Goal: Task Accomplishment & Management: Manage account settings

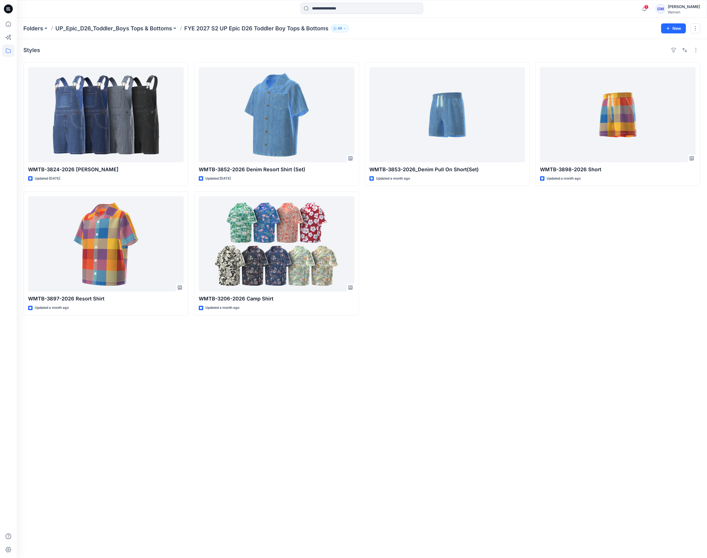
click at [311, 423] on div "Styles WMTB-3824-2026 [PERSON_NAME] Updated [DATE] WMTB-3897-2026 Resort Shirt …" at bounding box center [362, 298] width 691 height 519
click at [31, 30] on p "Folders" at bounding box center [33, 29] width 20 height 8
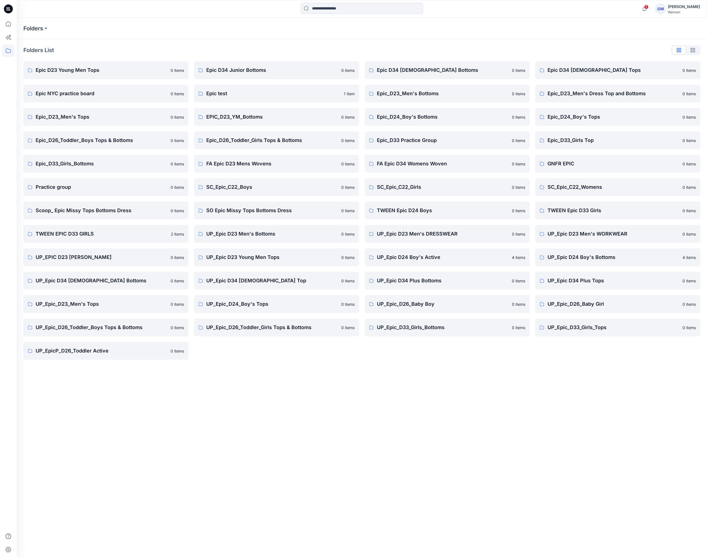
click at [204, 429] on div "Folders Folders List Epic D23 Young Men Tops 0 items Epic NYC practice board 0 …" at bounding box center [362, 288] width 691 height 540
drag, startPoint x: 304, startPoint y: 403, endPoint x: 328, endPoint y: 413, distance: 25.3
click at [304, 403] on div "Folders Folders List Epic D23 Young Men Tops 0 items Epic NYC practice board 0 …" at bounding box center [362, 288] width 691 height 540
click at [90, 210] on p "Scoop_ Epic Missy Tops Bottoms Dress" at bounding box center [102, 211] width 132 height 8
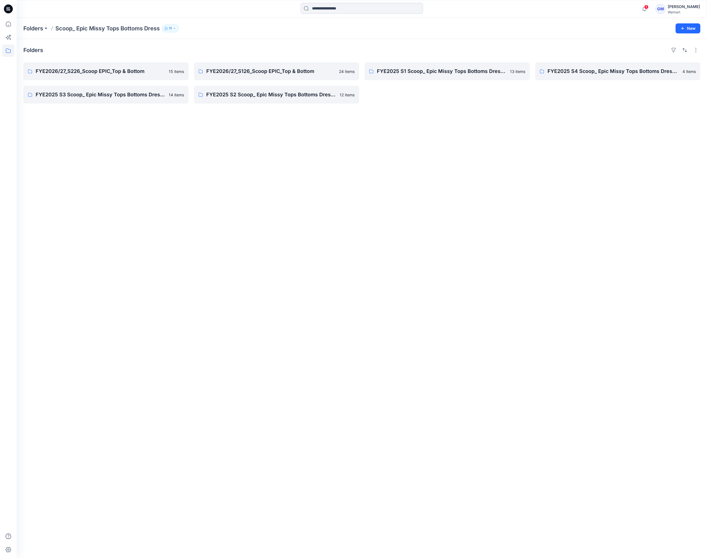
click at [214, 155] on div "Folders FYE2026/27_S226_Scoop EPIC_Top & Bottom 15 items FYE2025 S3 Scoop_ Epic…" at bounding box center [362, 298] width 691 height 519
click at [100, 69] on p "FYE2026/27_S226_Scoop EPIC_Top & Bottom" at bounding box center [106, 71] width 140 height 8
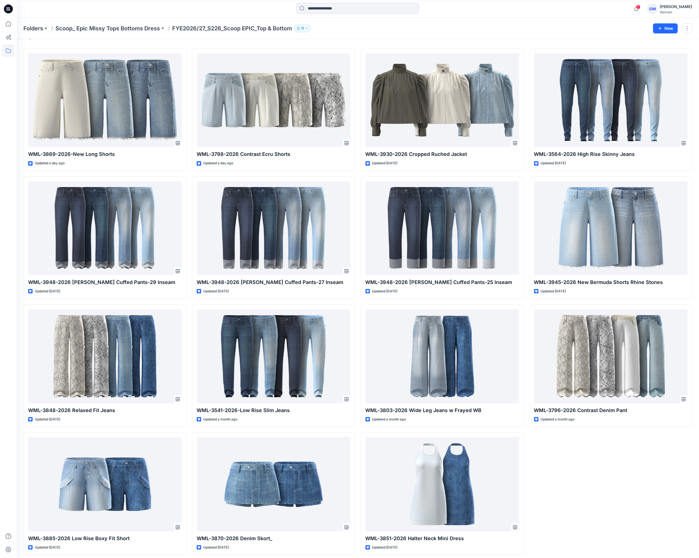
scroll to position [18, 0]
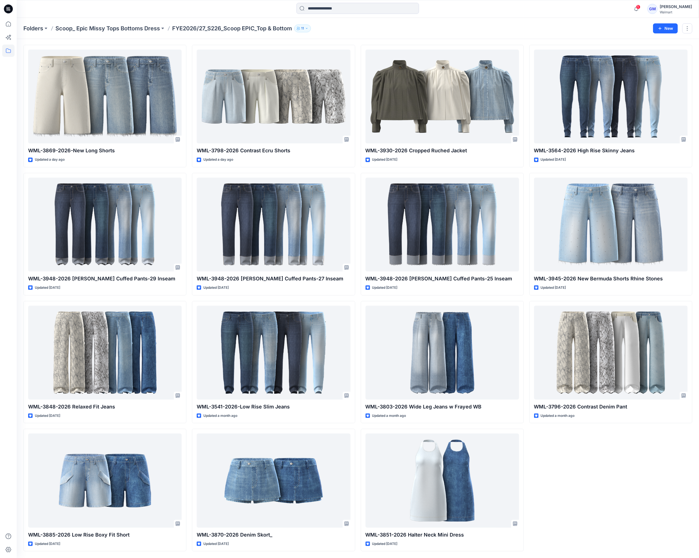
click at [620, 507] on div "WML-3564-2026 High Rise Skinny Jeans Updated 6 days ago WML-3945-2026 New Bermu…" at bounding box center [610, 298] width 163 height 507
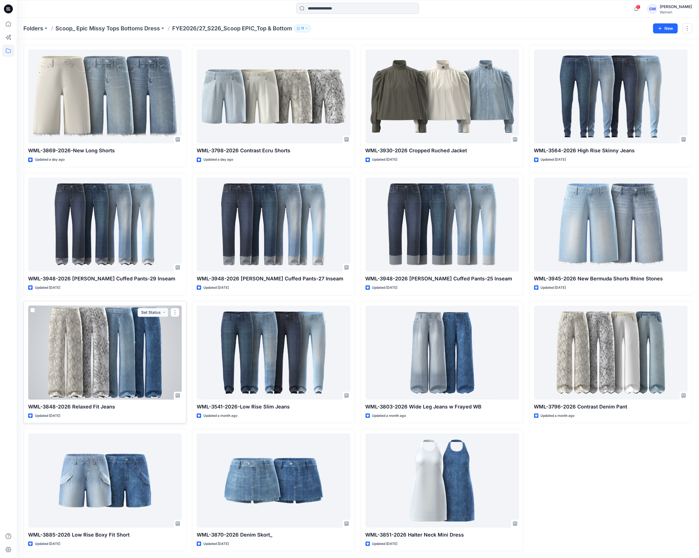
click at [126, 368] on div at bounding box center [104, 353] width 153 height 94
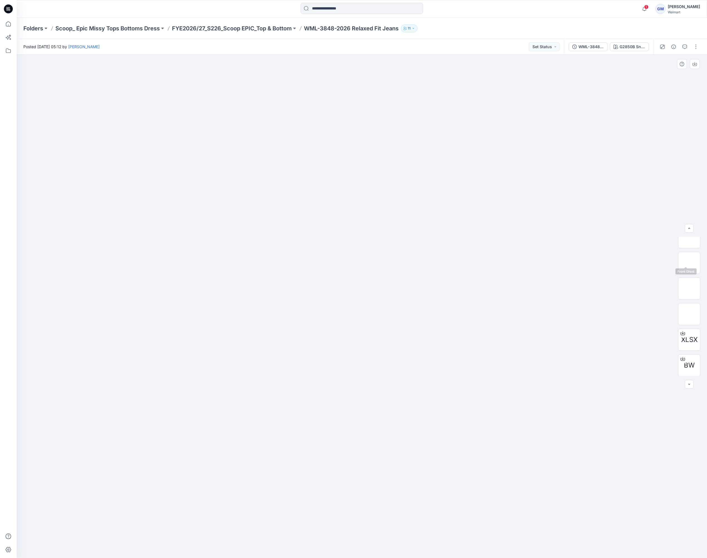
scroll to position [62, 0]
click at [380, 393] on div at bounding box center [362, 307] width 691 height 504
click at [588, 47] on div "WML-3848-2026_Rev1_Relaxed Fit Jeans_Full Colorway" at bounding box center [592, 47] width 26 height 6
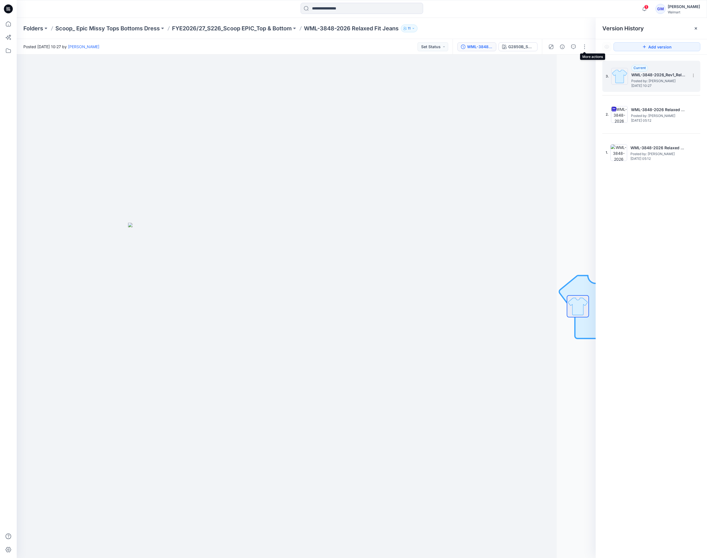
click at [632, 80] on span "Posted by: [PERSON_NAME]" at bounding box center [660, 81] width 56 height 6
click at [667, 292] on div "3. Current WML-3848-2026_Rev1_Relaxed Fit Jeans_Full Colorway Posted by: Gayan …" at bounding box center [651, 311] width 111 height 512
drag, startPoint x: 390, startPoint y: 99, endPoint x: 513, endPoint y: 63, distance: 127.8
click at [392, 97] on div at bounding box center [267, 307] width 579 height 504
click at [582, 50] on button "button" at bounding box center [584, 46] width 9 height 9
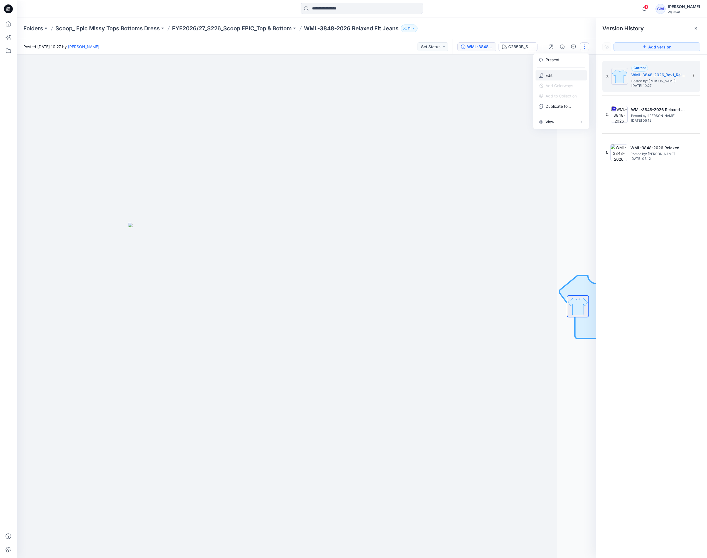
click at [554, 72] on button "Edit" at bounding box center [561, 75] width 51 height 10
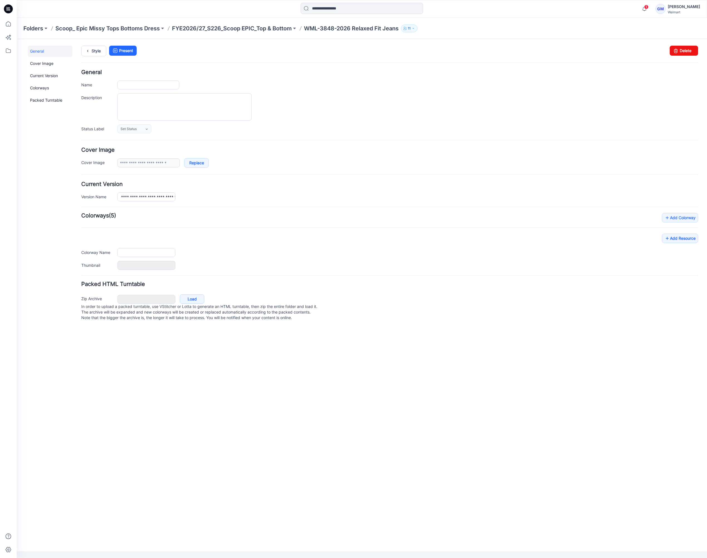
type input "**********"
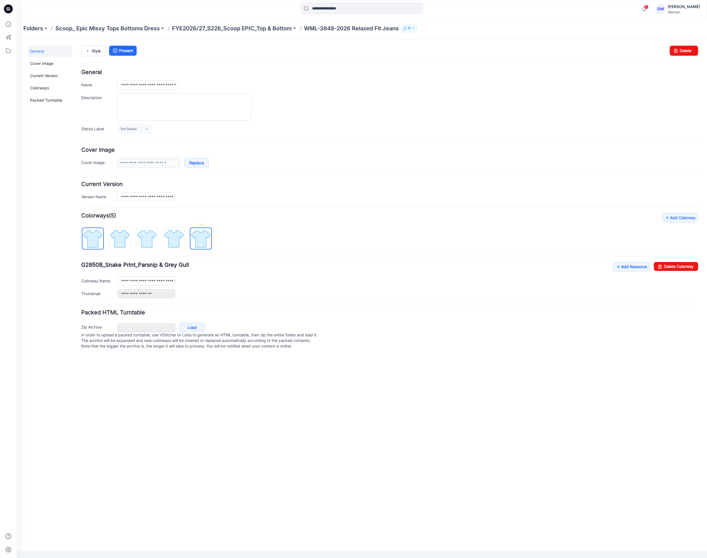
click at [206, 245] on img at bounding box center [200, 238] width 21 height 21
click at [658, 266] on icon at bounding box center [660, 266] width 8 height 9
click at [182, 236] on img at bounding box center [173, 238] width 21 height 21
click at [682, 269] on link "Delete Colorway" at bounding box center [676, 266] width 44 height 9
click at [154, 238] on img at bounding box center [146, 238] width 21 height 21
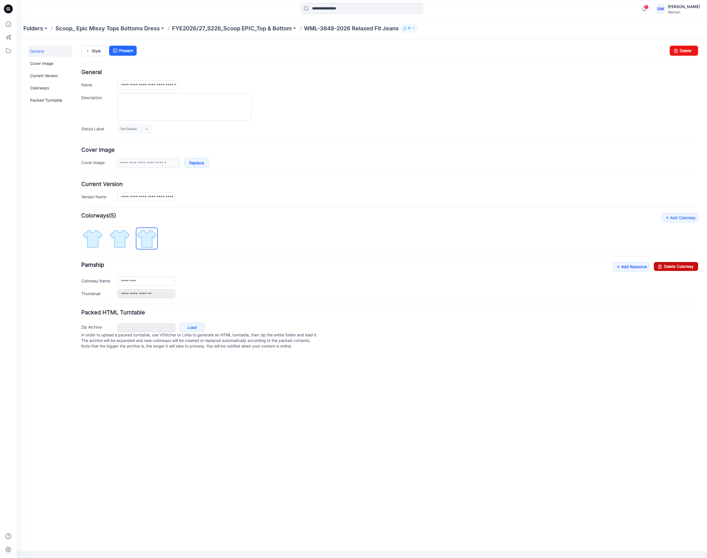
click at [682, 269] on link "Delete Colorway" at bounding box center [676, 266] width 44 height 9
click at [113, 235] on img at bounding box center [119, 238] width 21 height 21
click at [681, 267] on link "Delete Colorway" at bounding box center [676, 266] width 44 height 9
type input "**********"
click at [83, 48] on link "Style" at bounding box center [93, 51] width 25 height 11
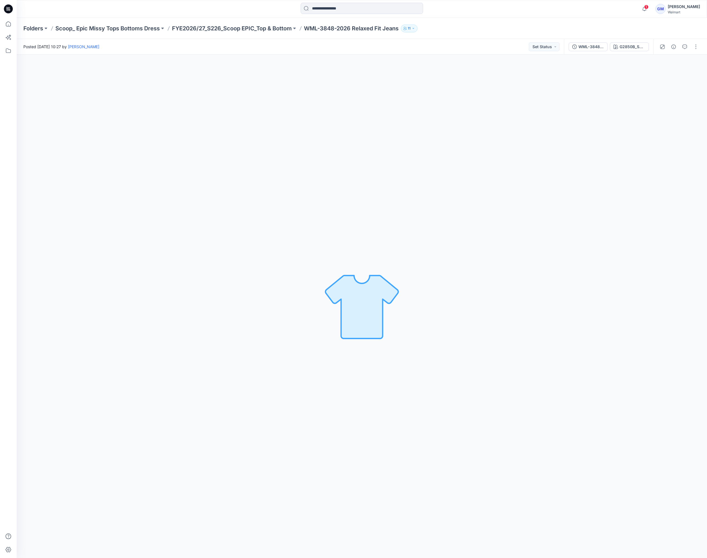
click at [363, 406] on div "G2850B_Snake Print_Parsnip & Grey Gull Loading... Material Properties Loading..." at bounding box center [362, 307] width 691 height 504
click at [457, 274] on div "G2850B_Snake Print_Parsnip & Grey Gull Loading... Material Properties Loading..." at bounding box center [362, 307] width 691 height 504
click at [621, 45] on div "G2850B_Snake Print_Parsnip & Grey Gull" at bounding box center [633, 47] width 26 height 6
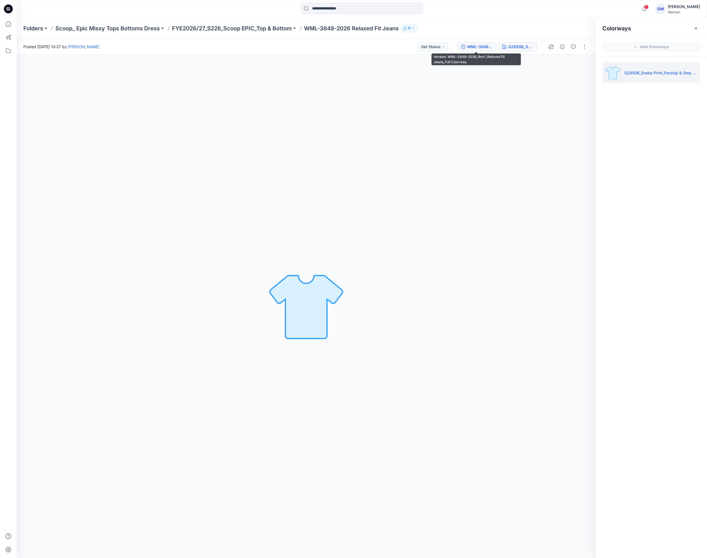
click at [482, 46] on div "WML-3848-2026_Rev1_Relaxed Fit Jeans_Full Colorway" at bounding box center [480, 47] width 26 height 6
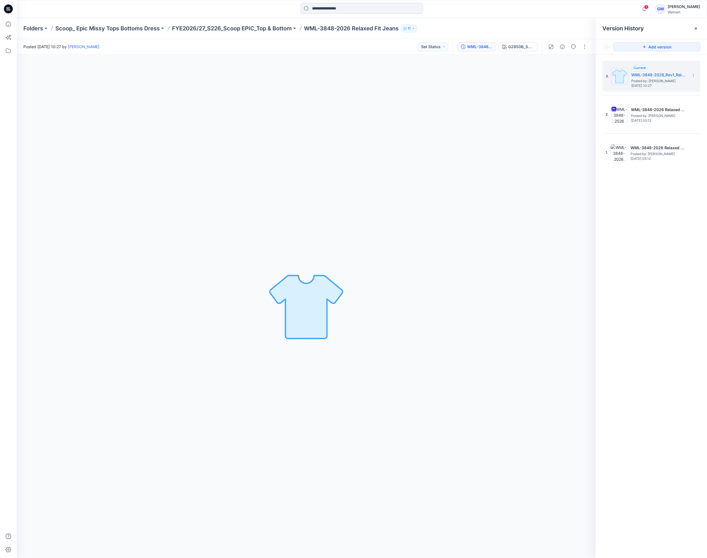
click at [517, 139] on div "G2850B_Snake Print_Parsnip & Grey Gull Loading... Material Properties Loading..." at bounding box center [306, 307] width 579 height 504
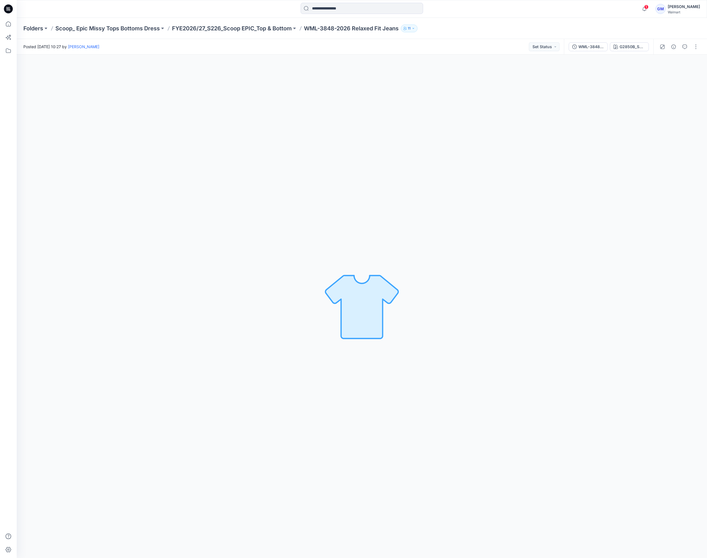
click at [395, 177] on div "G2850B_Snake Print_Parsnip & Grey Gull Loading... Material Properties Loading..." at bounding box center [362, 307] width 691 height 504
click at [626, 45] on div "G2850B_Snake Print_Parsnip & Grey Gull" at bounding box center [633, 47] width 26 height 6
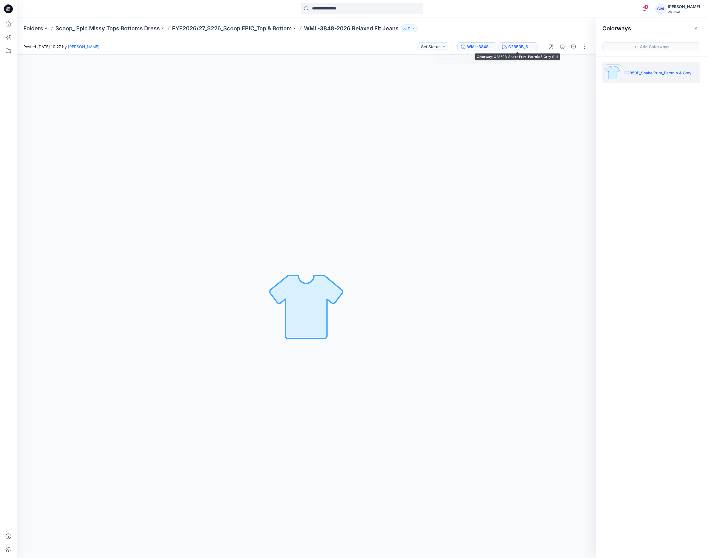
click at [492, 45] on div "WML-3848-2026_Rev1_Relaxed Fit Jeans_Full Colorway" at bounding box center [480, 47] width 26 height 6
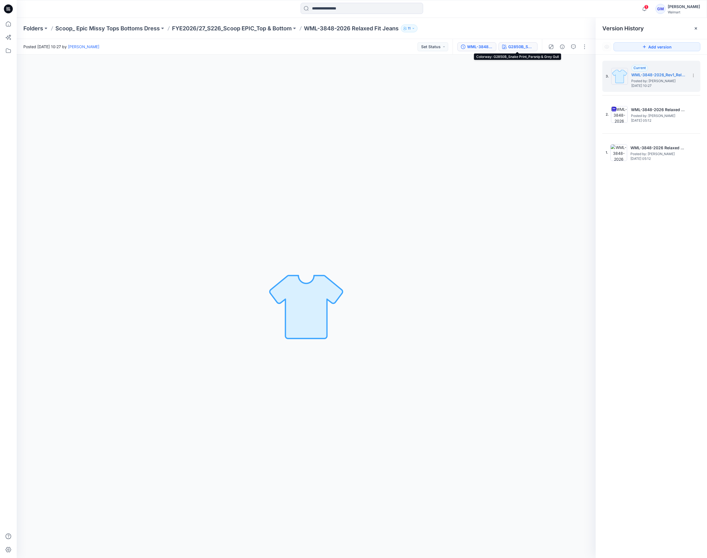
click at [514, 45] on div "G2850B_Snake Print_Parsnip & Grey Gull" at bounding box center [522, 47] width 26 height 6
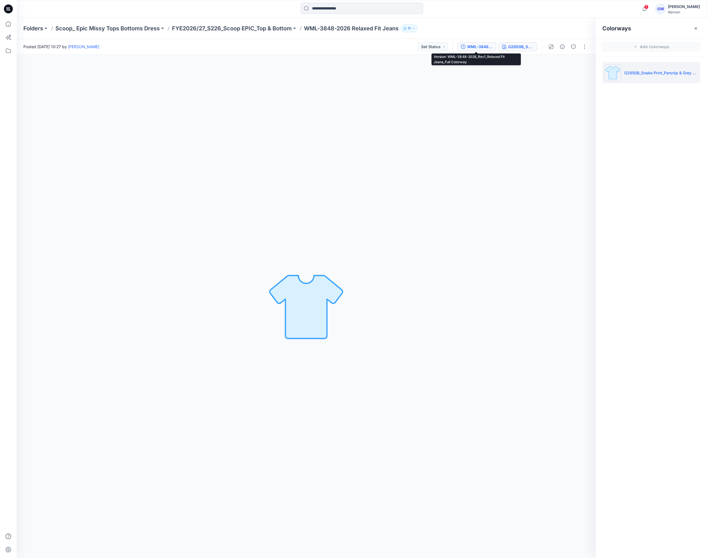
click at [479, 45] on div "WML-3848-2026_Rev1_Relaxed Fit Jeans_Full Colorway" at bounding box center [480, 47] width 26 height 6
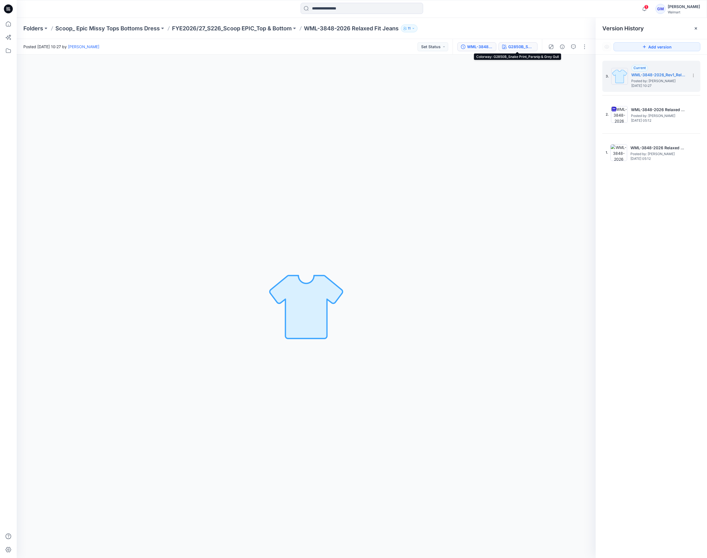
click at [512, 44] on div "G2850B_Snake Print_Parsnip & Grey Gull" at bounding box center [522, 47] width 26 height 6
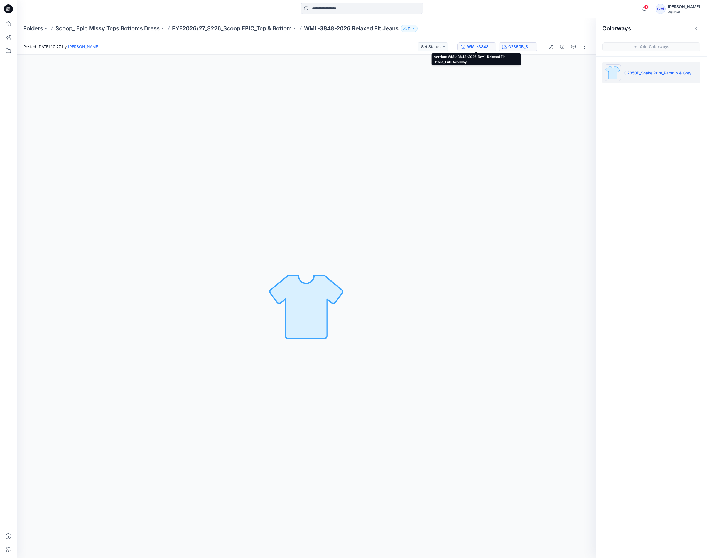
click at [483, 45] on div "WML-3848-2026_Rev1_Relaxed Fit Jeans_Full Colorway" at bounding box center [480, 47] width 26 height 6
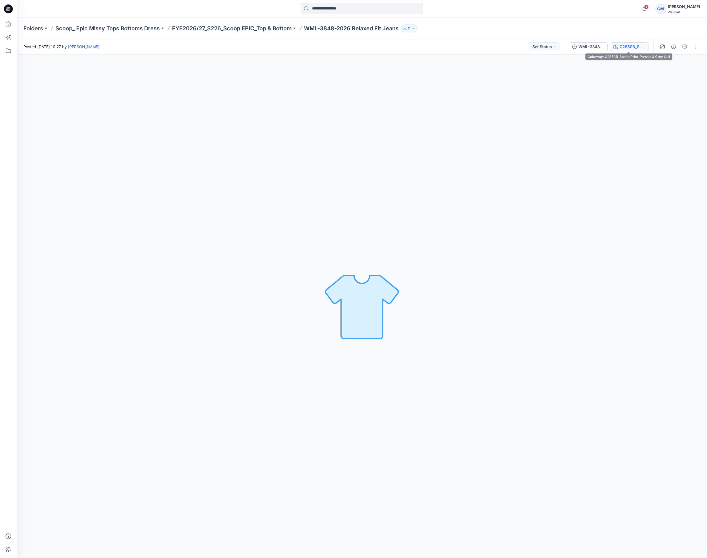
click at [618, 48] on button "G2850B_Snake Print_Parsnip & Grey Gull" at bounding box center [629, 46] width 39 height 9
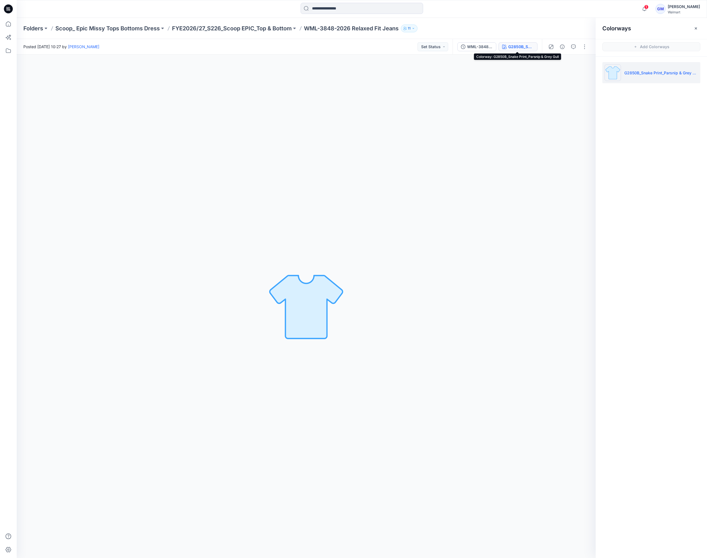
click at [496, 43] on div "WML-3848-2026_Rev1_Relaxed Fit Jeans_Full Colorway G2850B_Snake Print_Parsnip &…" at bounding box center [497, 47] width 89 height 16
click at [490, 45] on div "WML-3848-2026_Rev1_Relaxed Fit Jeans_Full Colorway" at bounding box center [480, 47] width 26 height 6
click at [512, 45] on div "G2850B_Snake Print_Parsnip & Grey Gull" at bounding box center [522, 47] width 26 height 6
click at [489, 45] on div "WML-3848-2026_Rev1_Relaxed Fit Jeans_Full Colorway" at bounding box center [480, 47] width 26 height 6
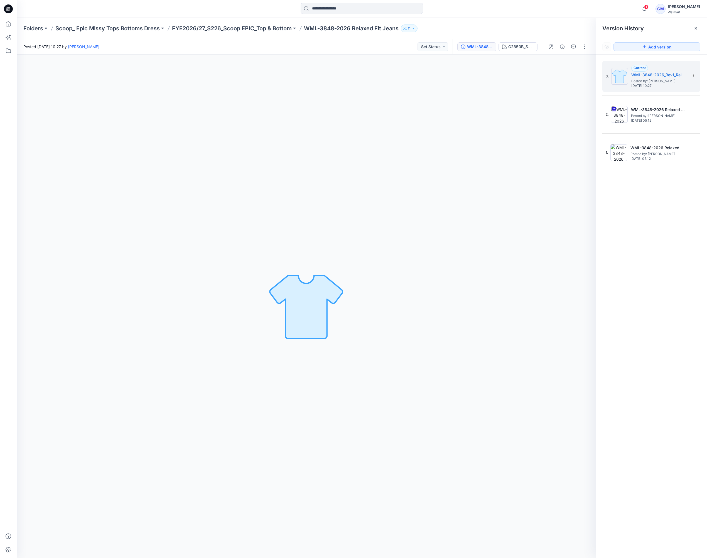
click at [547, 153] on div "G2850B_Snake Print_Parsnip & Grey Gull Loading... Material Properties Loading..." at bounding box center [306, 307] width 579 height 504
click at [354, 265] on div "G2850B_Snake Print_Parsnip & Grey Gull Loading... Material Properties Loading..." at bounding box center [306, 307] width 579 height 504
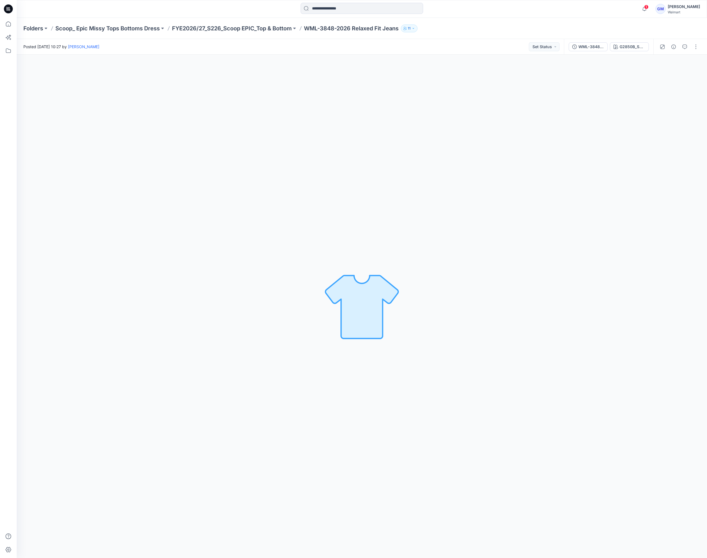
click at [398, 346] on div "G2850B_Snake Print_Parsnip & Grey Gull Loading... Material Properties Loading..." at bounding box center [362, 307] width 691 height 504
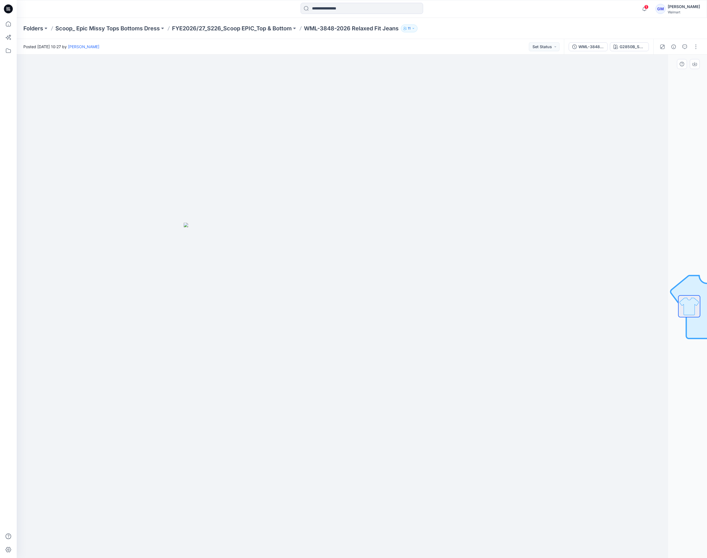
click at [392, 378] on img at bounding box center [323, 390] width 278 height 335
click at [624, 50] on button "G2850B_Snake Print_Parsnip & Grey Gull" at bounding box center [629, 46] width 39 height 9
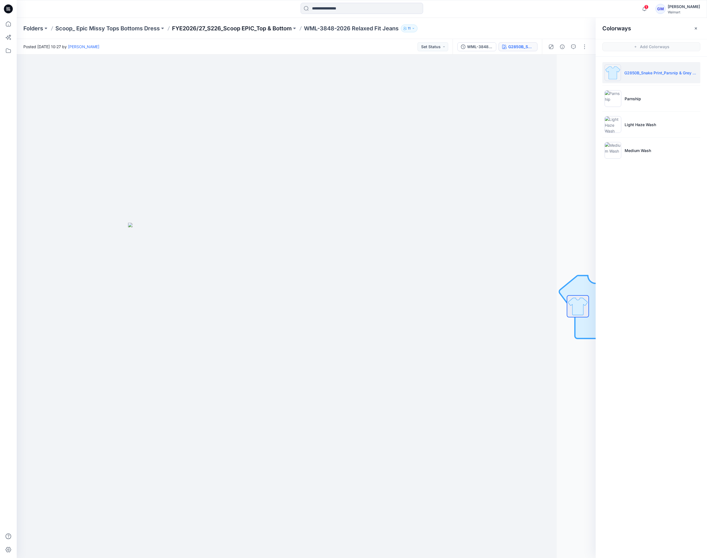
click at [276, 30] on p "FYE2026/27_S226_Scoop EPIC_Top & Bottom" at bounding box center [232, 29] width 120 height 8
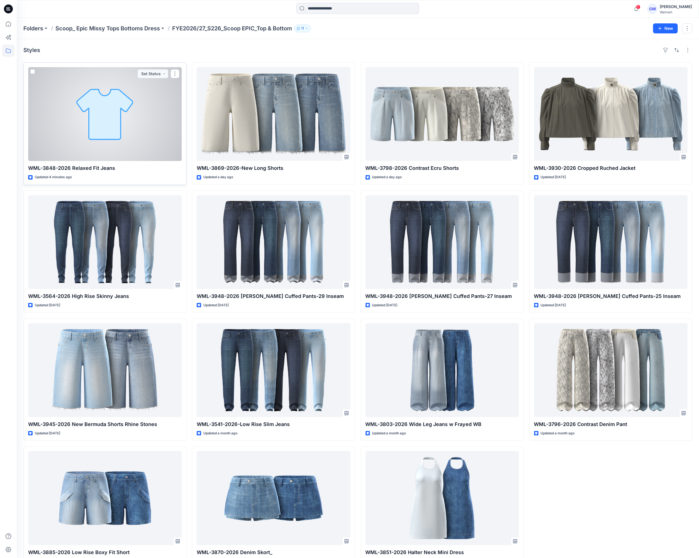
click at [74, 135] on div at bounding box center [104, 114] width 153 height 94
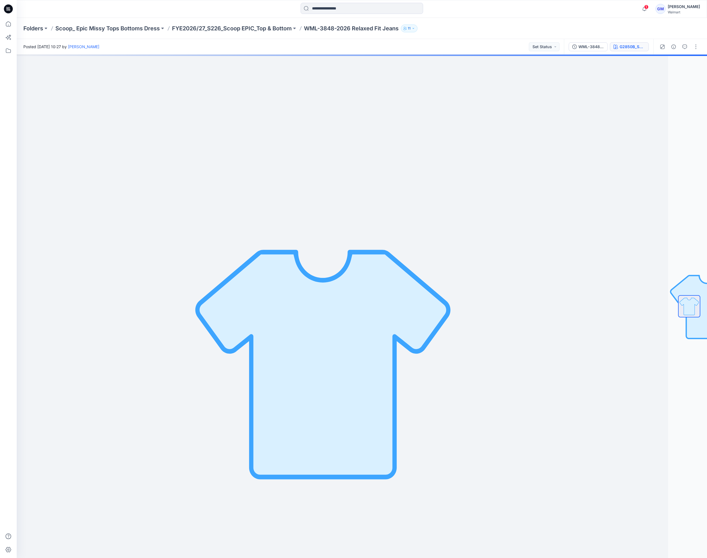
click at [627, 45] on div "G2850B_Snake Print_Parsnip & Grey Gull" at bounding box center [633, 47] width 26 height 6
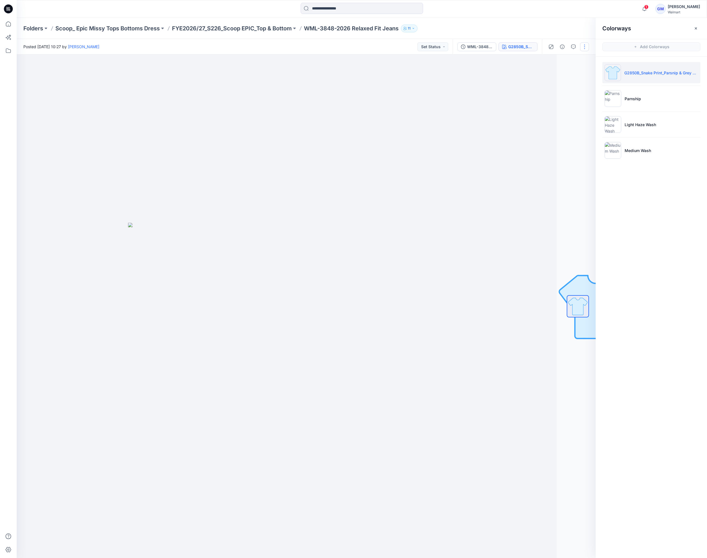
click at [585, 47] on button "button" at bounding box center [584, 46] width 9 height 9
click at [540, 75] on icon "button" at bounding box center [541, 75] width 4 height 4
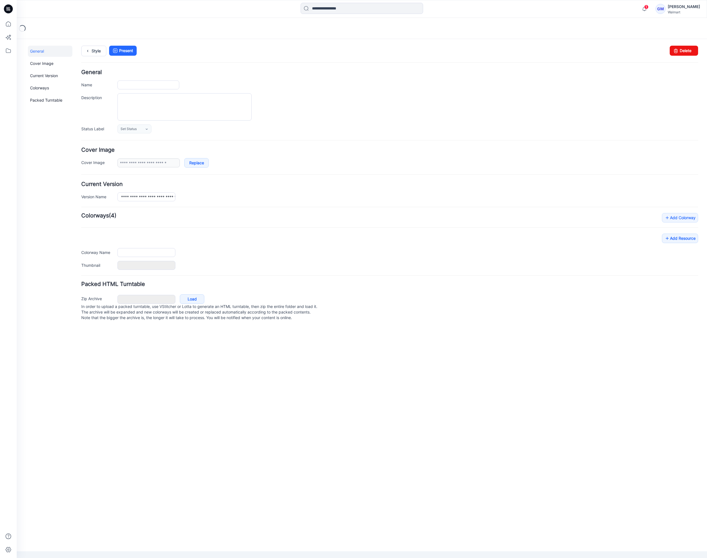
type input "**********"
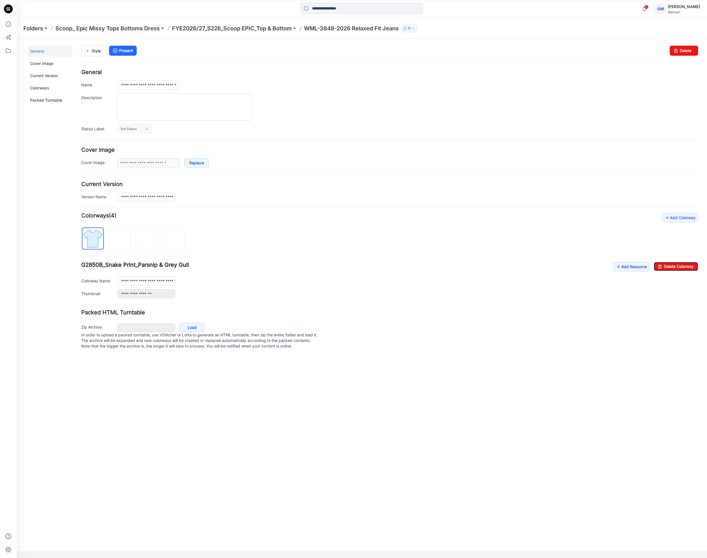
click at [673, 268] on link "Delete Colorway" at bounding box center [676, 266] width 44 height 9
type input "********"
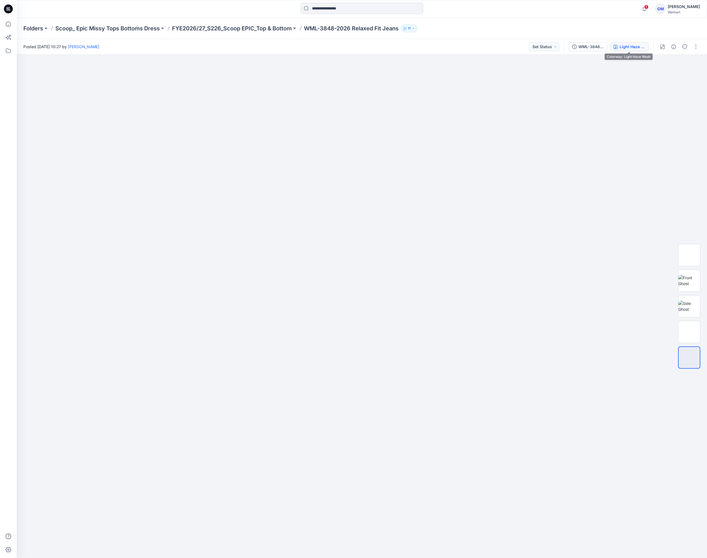
click at [623, 45] on div "Light Haze Wash" at bounding box center [633, 47] width 26 height 6
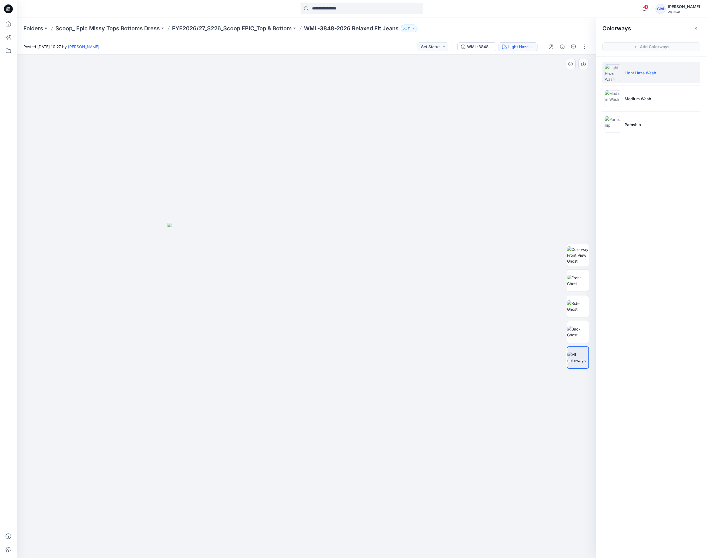
click at [508, 212] on div at bounding box center [306, 307] width 579 height 504
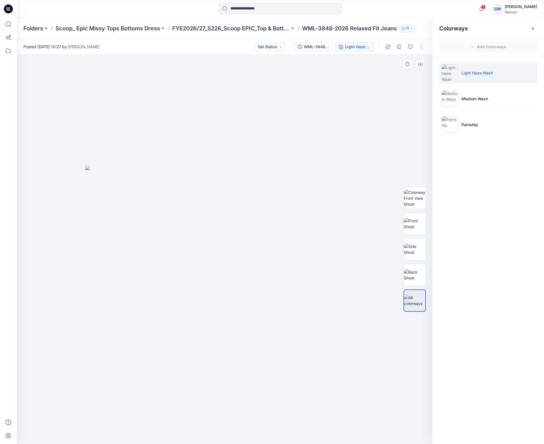
click at [308, 255] on img at bounding box center [224, 305] width 278 height 278
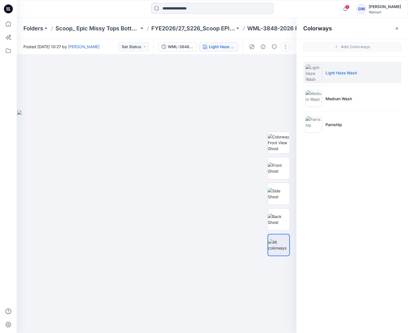
click at [288, 47] on button "button" at bounding box center [285, 46] width 9 height 9
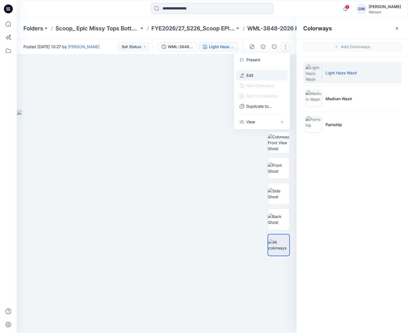
click at [259, 74] on button "Edit" at bounding box center [261, 75] width 51 height 10
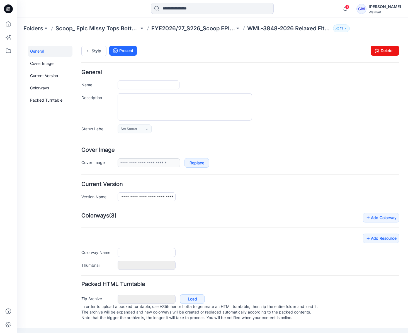
type input "**********"
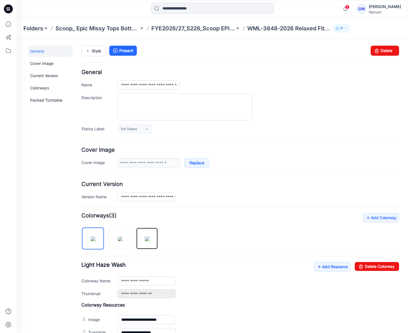
drag, startPoint x: 148, startPoint y: 240, endPoint x: 153, endPoint y: 258, distance: 18.9
click at [148, 240] on img at bounding box center [147, 239] width 4 height 4
drag, startPoint x: 131, startPoint y: 282, endPoint x: 119, endPoint y: 282, distance: 11.1
click at [119, 282] on input "********" at bounding box center [147, 281] width 58 height 9
type input "*******"
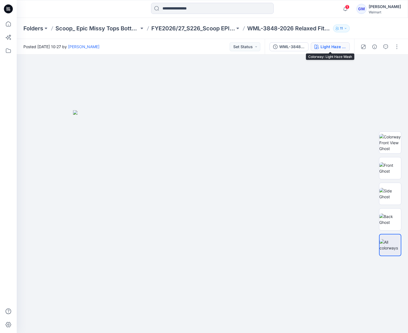
click at [343, 46] on div "Light Haze Wash" at bounding box center [333, 47] width 26 height 6
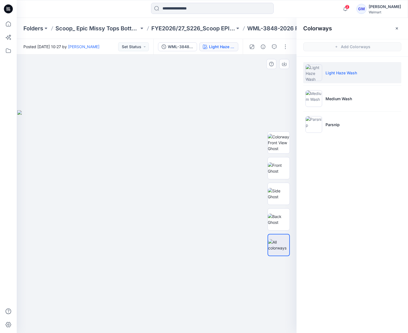
click at [134, 270] on img at bounding box center [156, 221] width 278 height 223
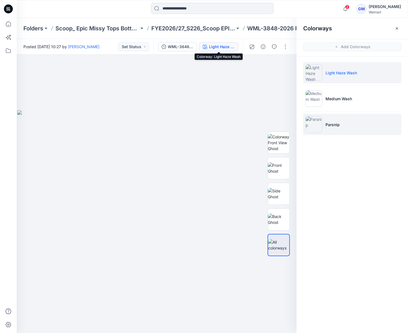
click at [342, 130] on li "Parsnip" at bounding box center [352, 124] width 98 height 21
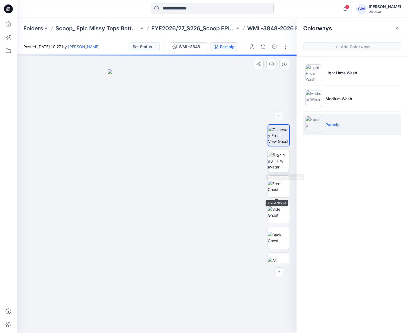
click at [280, 165] on img at bounding box center [279, 161] width 22 height 18
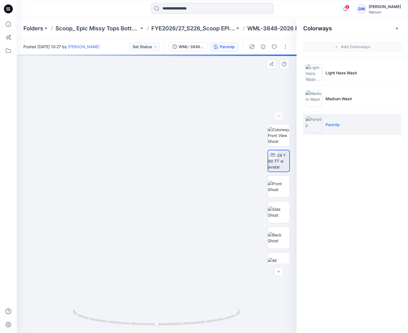
drag, startPoint x: 200, startPoint y: 269, endPoint x: 201, endPoint y: 206, distance: 62.7
click at [201, 206] on img at bounding box center [161, 63] width 631 height 540
drag, startPoint x: 209, startPoint y: 295, endPoint x: 210, endPoint y: 288, distance: 7.3
click at [210, 288] on div at bounding box center [157, 194] width 280 height 278
drag, startPoint x: 210, startPoint y: 315, endPoint x: 216, endPoint y: 321, distance: 7.7
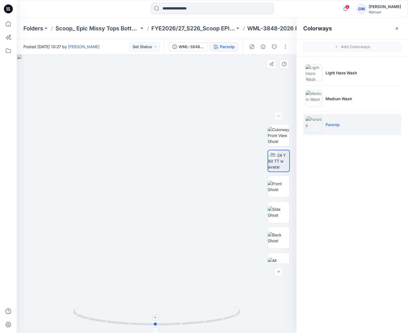
click at [216, 321] on icon at bounding box center [157, 316] width 168 height 21
click at [178, 146] on div at bounding box center [157, 194] width 280 height 278
click at [283, 47] on button "button" at bounding box center [285, 46] width 9 height 9
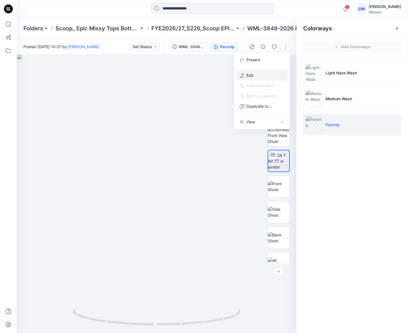
click at [266, 75] on button "Edit" at bounding box center [261, 75] width 51 height 10
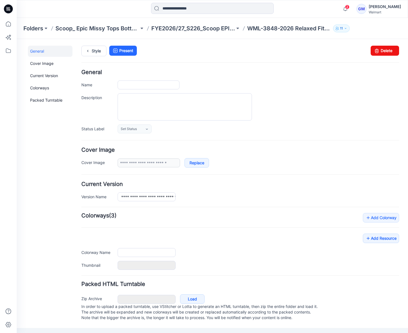
type input "**********"
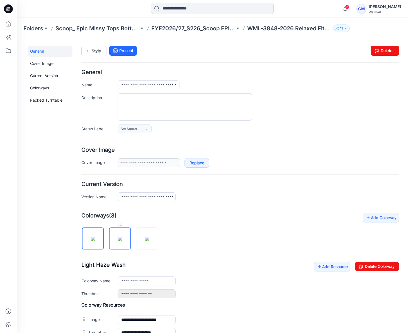
click at [121, 241] on img at bounding box center [120, 239] width 4 height 4
drag, startPoint x: 359, startPoint y: 267, endPoint x: 260, endPoint y: 76, distance: 215.6
click at [359, 267] on link "Delete Colorway" at bounding box center [377, 266] width 44 height 9
click at [95, 241] on img at bounding box center [93, 239] width 4 height 4
click at [368, 266] on link "Delete Colorway" at bounding box center [377, 266] width 44 height 9
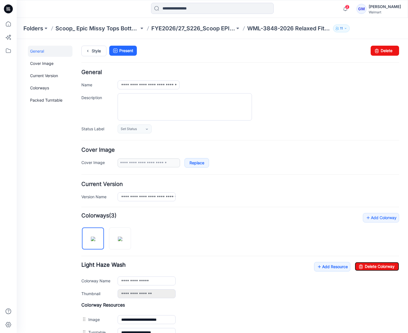
type input "*******"
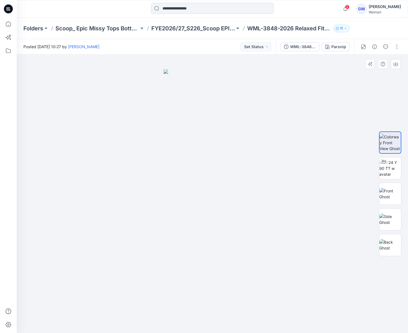
click at [123, 172] on div at bounding box center [212, 194] width 391 height 278
click at [391, 171] on img at bounding box center [390, 169] width 22 height 18
drag, startPoint x: 259, startPoint y: 325, endPoint x: 109, endPoint y: 325, distance: 150.1
click at [109, 325] on div at bounding box center [212, 194] width 391 height 278
